Goal: Task Accomplishment & Management: Manage account settings

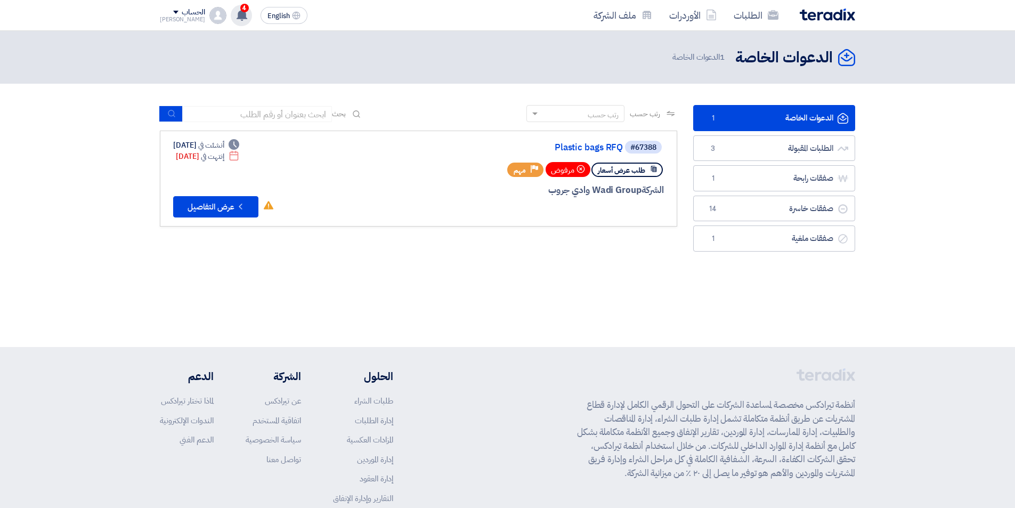
click at [231, 14] on div "4 تعديل جديد خاص بطلب شراء "طلب عرض سعر تغطية عنب رقم 164149 وادى فود ك 49". 23…" at bounding box center [241, 15] width 21 height 21
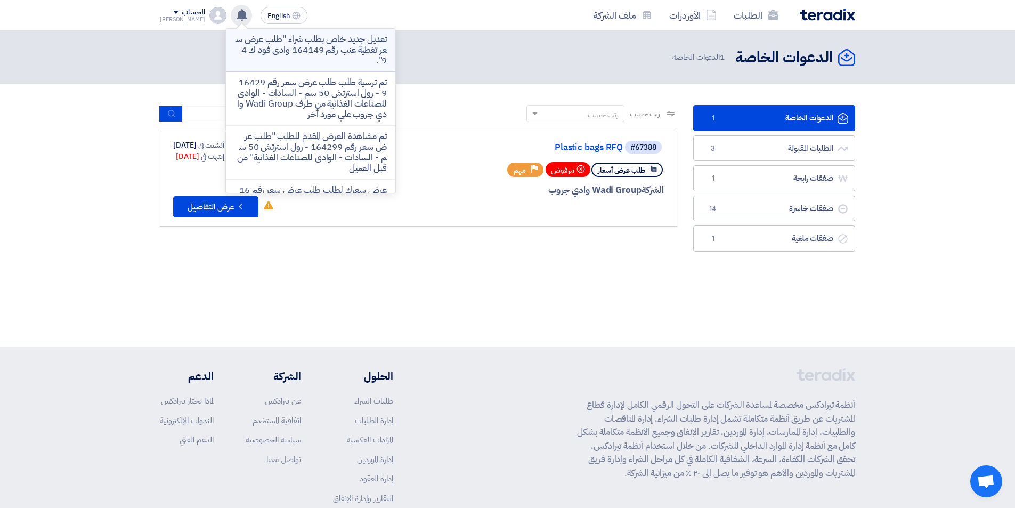
click at [311, 47] on p "تعديل جديد خاص بطلب شراء "طلب عرض سعر تغطية عنب رقم 164149 وادى فود ك 49"." at bounding box center [310, 50] width 152 height 32
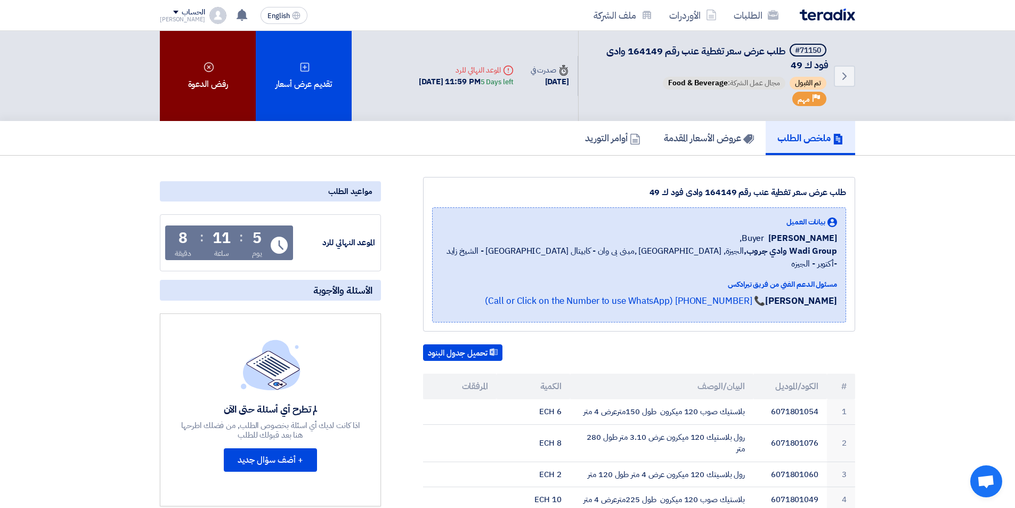
click at [219, 82] on div "رفض الدعوة" at bounding box center [208, 76] width 96 height 90
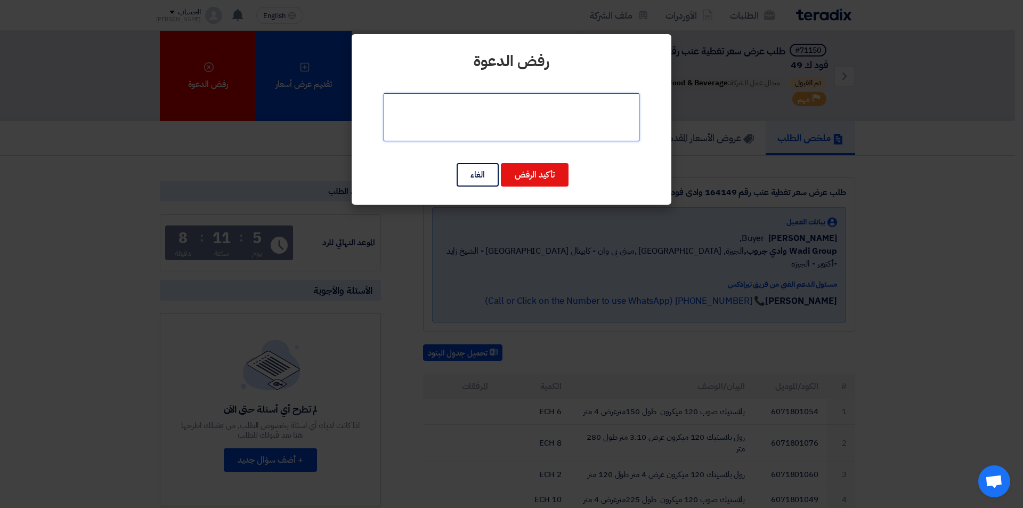
click at [589, 120] on textarea at bounding box center [512, 117] width 256 height 48
type textarea "غير متاح"
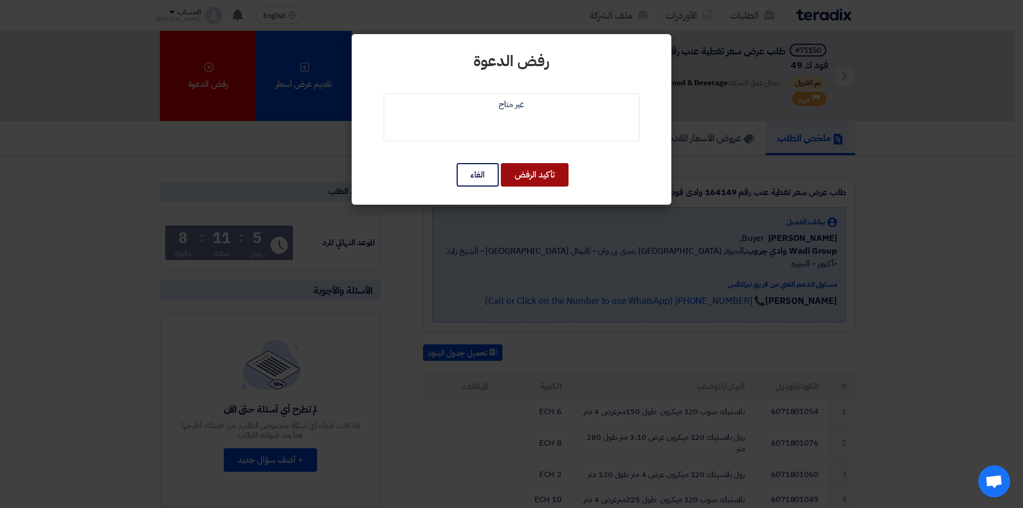
click at [550, 178] on button "تأكيد الرفض" at bounding box center [535, 174] width 68 height 23
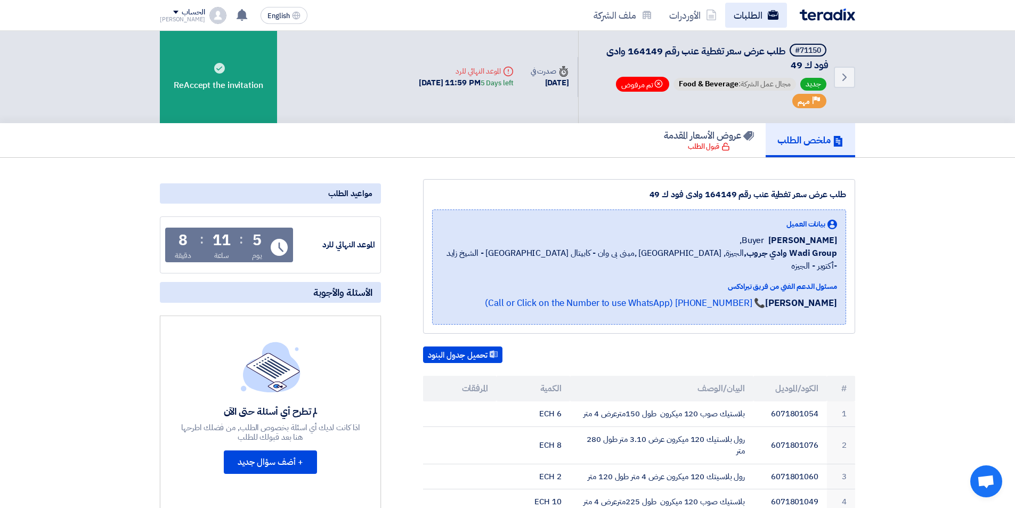
click at [755, 17] on link "الطلبات" at bounding box center [756, 15] width 62 height 25
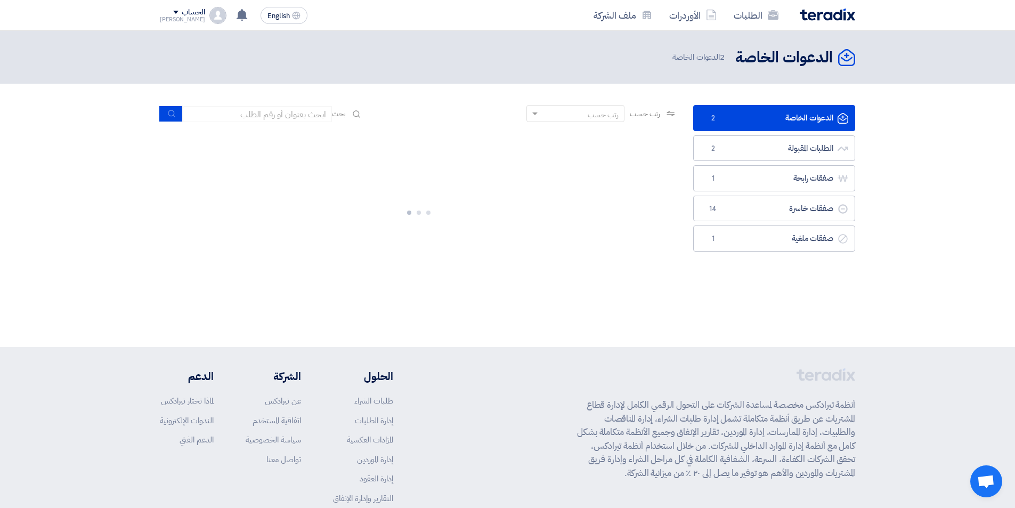
click at [767, 123] on link "الدعوات الخاصة الدعوات الخاصة 2" at bounding box center [774, 118] width 162 height 26
